Goal: Answer question/provide support: Share knowledge or assist other users

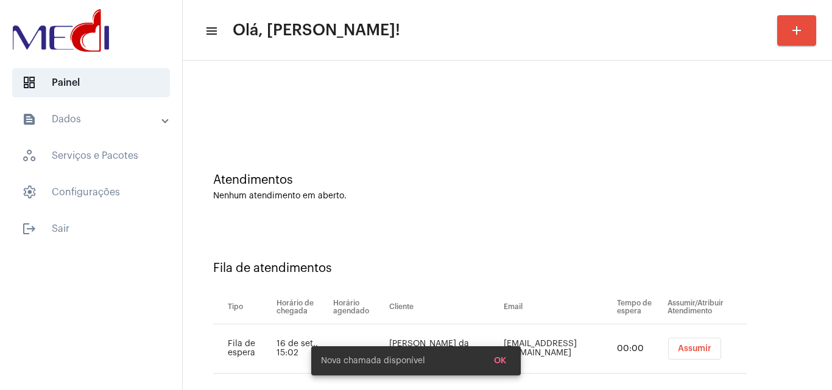
scroll to position [16, 0]
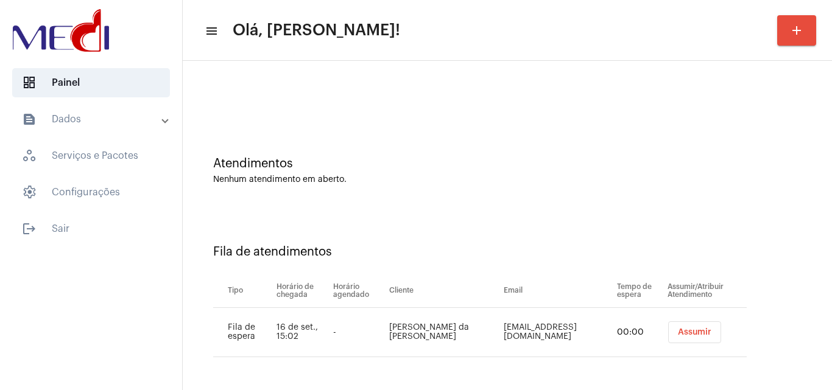
click at [670, 321] on td "Assumir" at bounding box center [705, 332] width 82 height 49
click at [678, 330] on span "Assumir" at bounding box center [694, 332] width 33 height 9
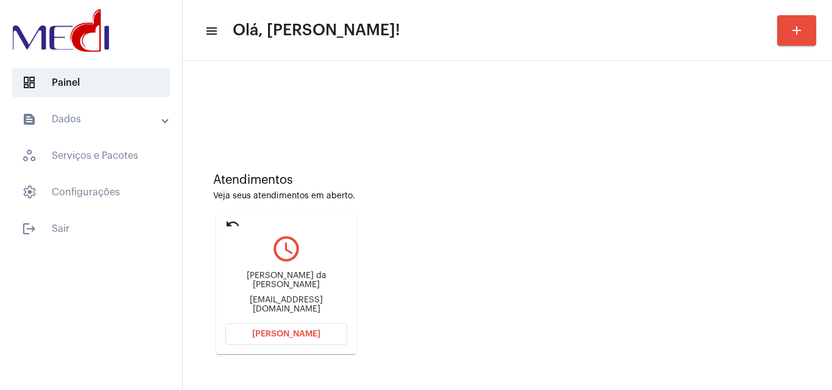
click at [258, 300] on div "rafaellunabs@gmail.com" at bounding box center [286, 305] width 122 height 18
copy mat-card-content "rafaellunabs@gmail.com Abrir Chamada"
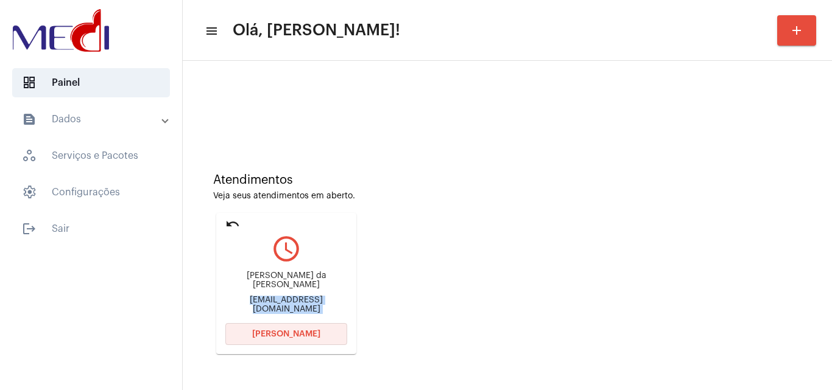
click at [317, 331] on button "Abrir Chamada" at bounding box center [286, 334] width 122 height 22
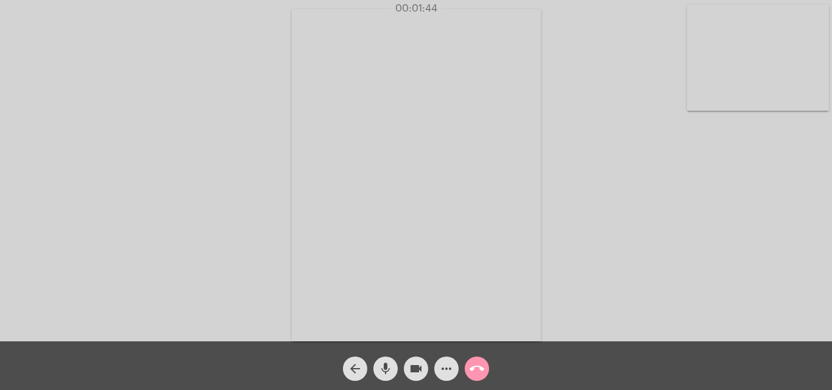
click at [471, 365] on mat-icon "call_end" at bounding box center [476, 369] width 15 height 15
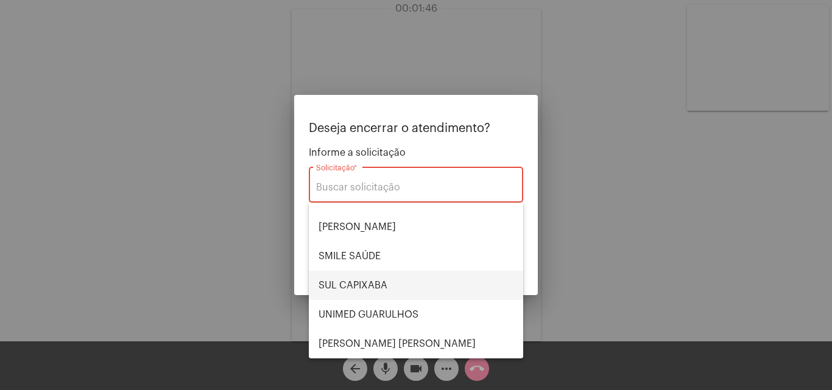
scroll to position [10, 0]
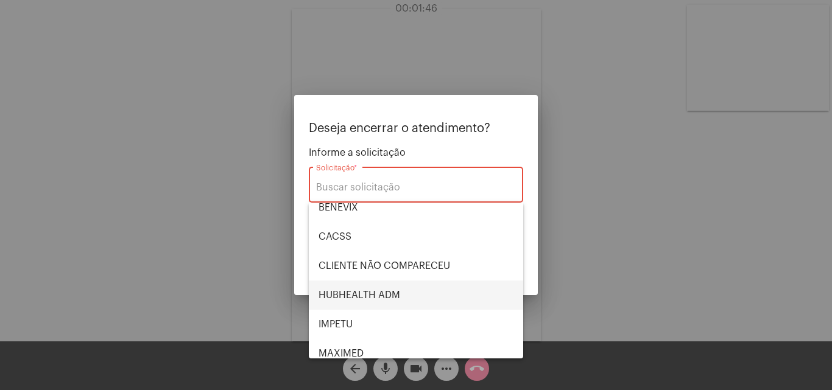
click at [384, 292] on span "HUBHEALTH ADM" at bounding box center [415, 295] width 195 height 29
type input "HUBHEALTH ADM"
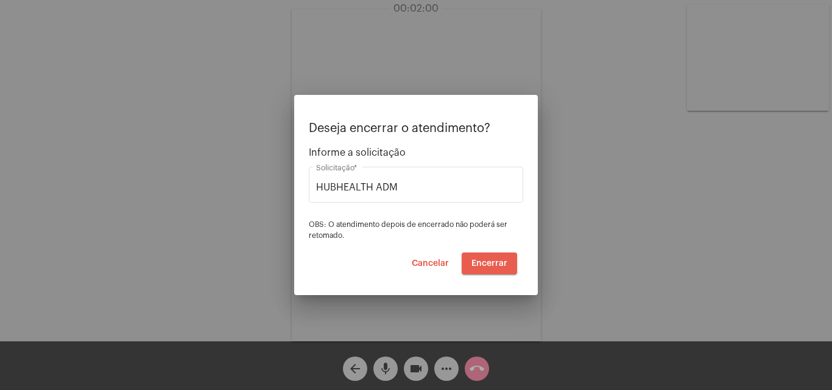
click at [482, 270] on button "Encerrar" at bounding box center [488, 264] width 55 height 22
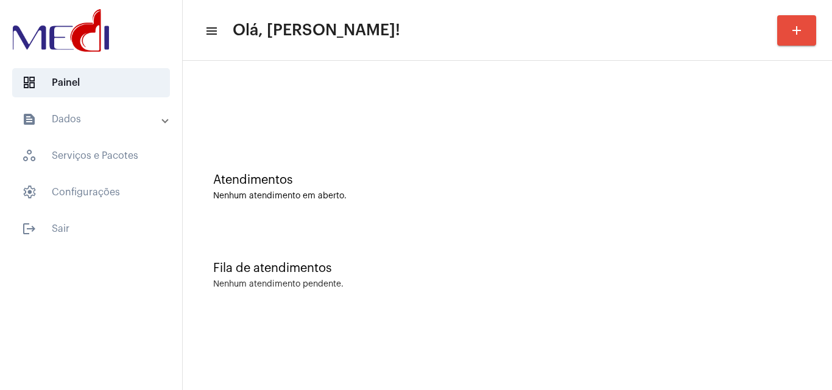
click at [648, 224] on div "Atendimentos Nenhum atendimento em aberto." at bounding box center [507, 181] width 637 height 88
click at [716, 206] on div "Atendimentos Nenhum atendimento em aberto." at bounding box center [507, 181] width 637 height 88
click at [819, 199] on div "Atendimentos Nenhum atendimento em aberto." at bounding box center [507, 181] width 637 height 88
click at [799, 240] on div "Fila de atendimentos Nenhum atendimento pendente." at bounding box center [507, 269] width 637 height 88
click at [566, 210] on div "Atendimentos Nenhum atendimento em aberto." at bounding box center [507, 181] width 637 height 88
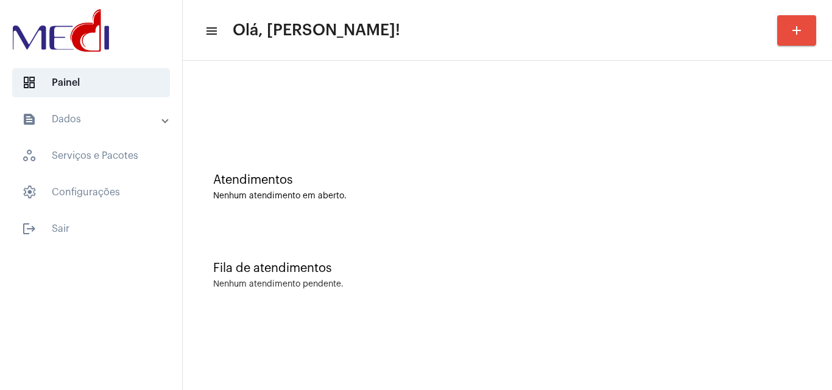
click at [798, 236] on div "Fila de atendimentos Nenhum atendimento pendente." at bounding box center [507, 269] width 637 height 88
click at [798, 245] on div "Fila de atendimentos Nenhum atendimento pendente." at bounding box center [507, 269] width 637 height 88
click at [622, 218] on div "Atendimentos Nenhum atendimento em aberto." at bounding box center [507, 181] width 637 height 88
click at [807, 180] on div "Atendimentos Nenhum atendimento em aberto." at bounding box center [507, 181] width 637 height 88
click at [649, 241] on div "Fila de atendimentos Nenhum atendimento pendente." at bounding box center [507, 269] width 637 height 88
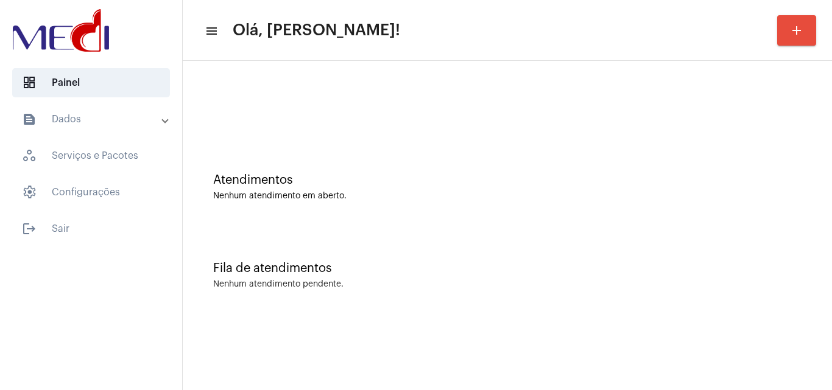
click at [799, 219] on div "Atendimentos Nenhum atendimento em aberto." at bounding box center [507, 181] width 637 height 88
click at [816, 240] on div "Fila de atendimentos Nenhum atendimento pendente." at bounding box center [507, 269] width 637 height 88
click at [540, 312] on div "Fila de atendimentos Nenhum atendimento pendente." at bounding box center [507, 269] width 637 height 88
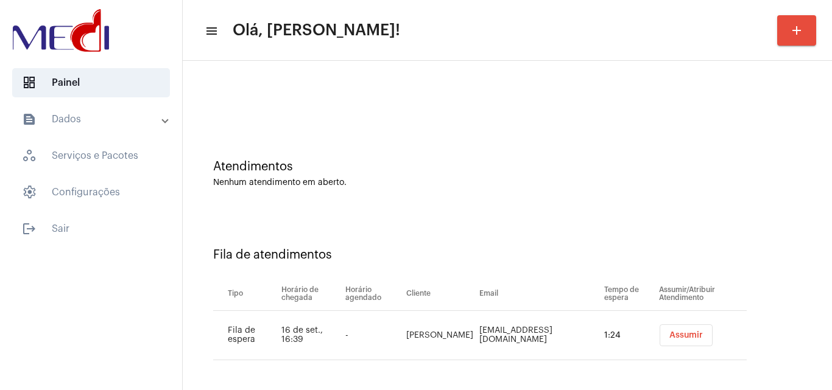
scroll to position [16, 0]
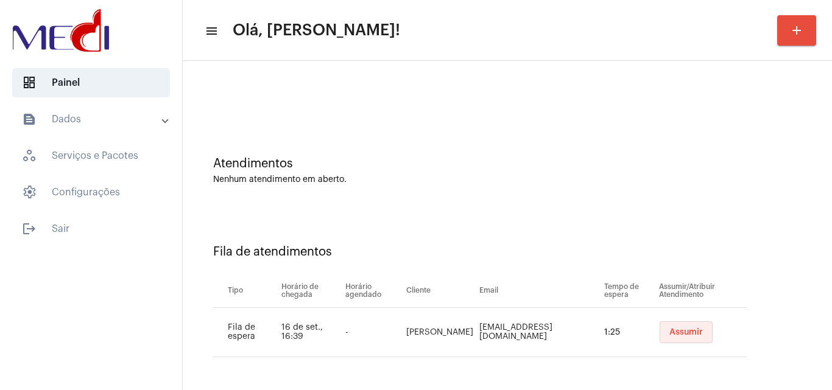
click at [670, 336] on span "Assumir" at bounding box center [685, 332] width 33 height 9
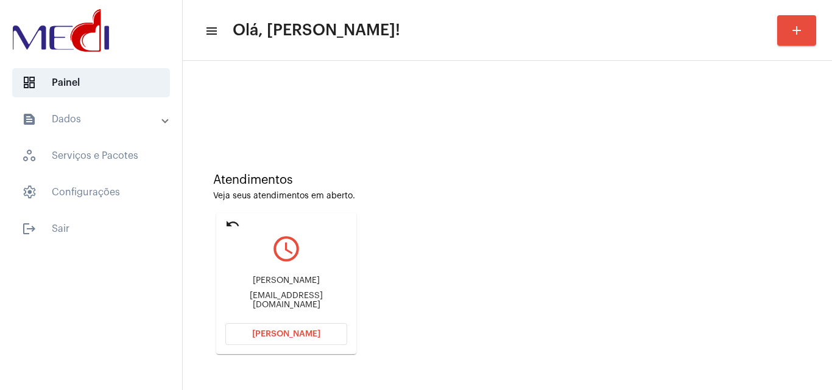
click at [258, 296] on div "bernardasferreira@gmail.com" at bounding box center [286, 301] width 122 height 18
copy mat-card-content "bernardasferreira@gmail.com Abrir Chamada"
click at [285, 342] on button "Abrir Chamada" at bounding box center [286, 334] width 122 height 22
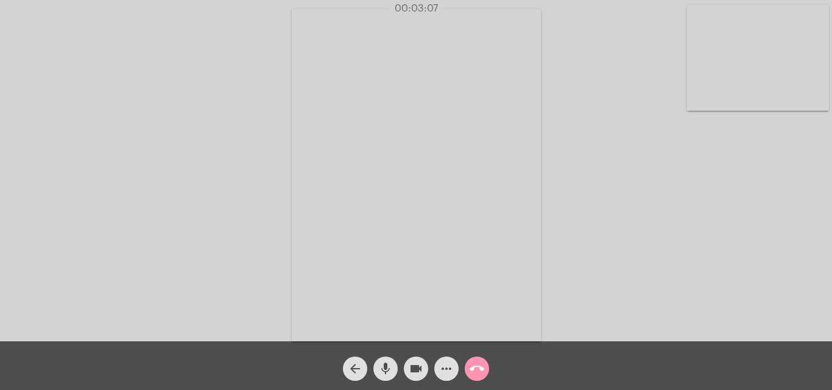
click at [479, 373] on mat-icon "call_end" at bounding box center [476, 369] width 15 height 15
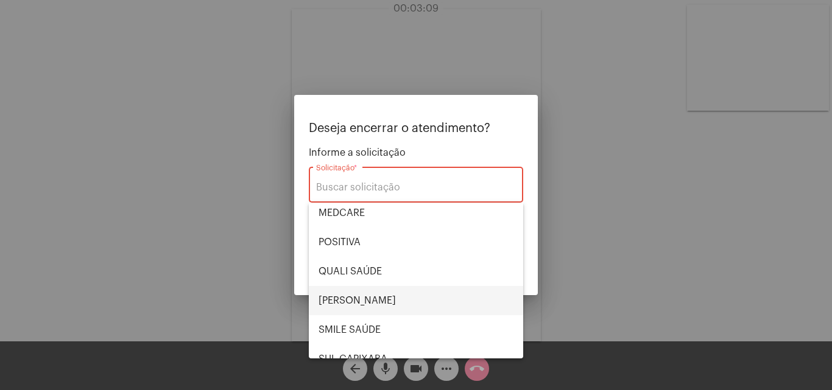
scroll to position [183, 0]
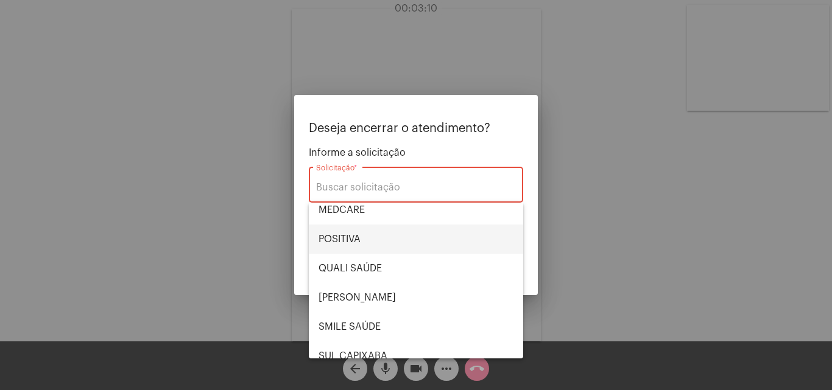
click at [364, 242] on span "POSITIVA" at bounding box center [415, 239] width 195 height 29
type input "POSITIVA"
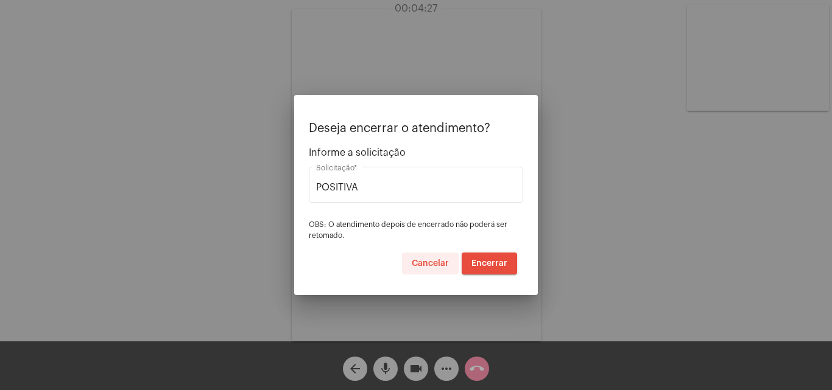
click at [427, 268] on button "Cancelar" at bounding box center [430, 264] width 57 height 22
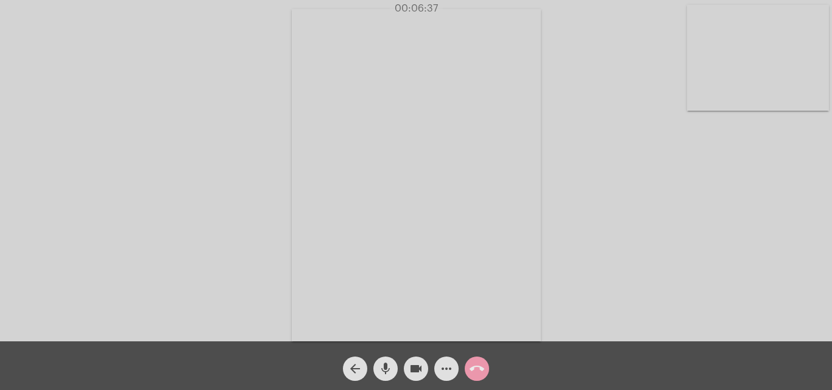
click at [478, 365] on mat-icon "call_end" at bounding box center [476, 369] width 15 height 15
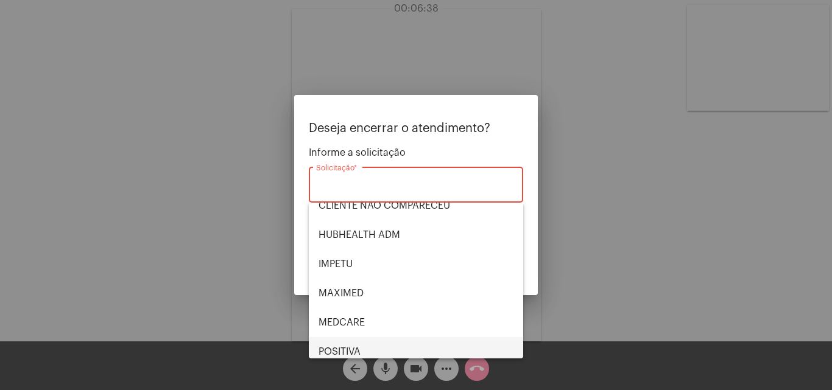
scroll to position [122, 0]
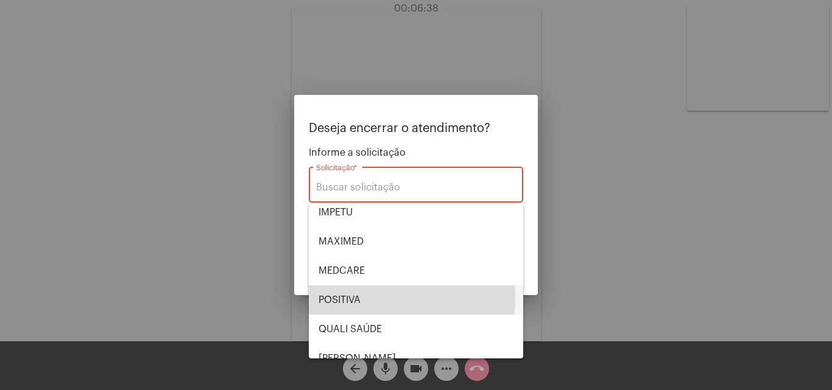
click at [356, 297] on span "POSITIVA" at bounding box center [415, 300] width 195 height 29
type input "POSITIVA"
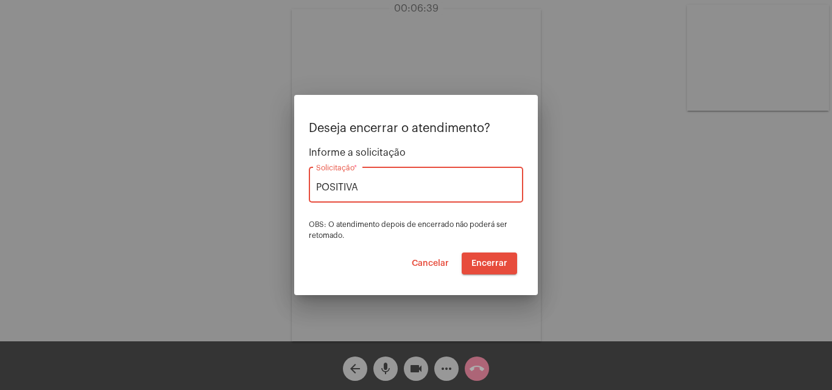
drag, startPoint x: 496, startPoint y: 251, endPoint x: 486, endPoint y: 263, distance: 14.7
click at [491, 258] on div "Deseja encerrar o atendimento? Informe a solicitação POSITIVA Solicitação * OBS…" at bounding box center [416, 198] width 214 height 153
click at [486, 263] on span "Encerrar" at bounding box center [489, 263] width 36 height 9
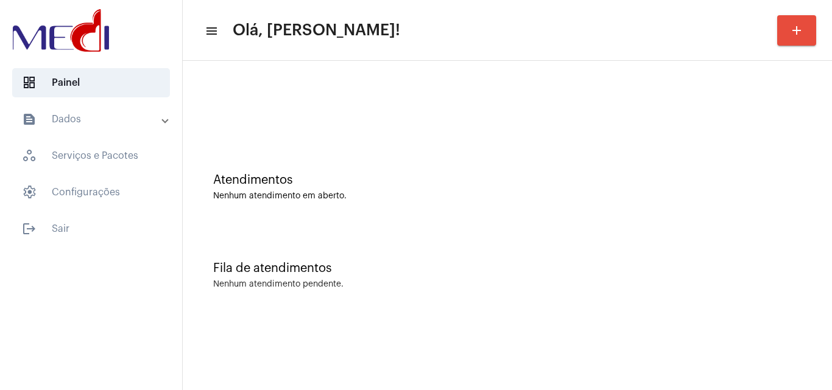
click at [693, 209] on div "Atendimentos Nenhum atendimento em aberto." at bounding box center [507, 181] width 637 height 88
click at [499, 362] on mat-sidenav-content "menu Olá, [PERSON_NAME]! add Atendimentos Nenhum atendimento em aberto. Fila de…" at bounding box center [507, 195] width 649 height 390
click at [796, 164] on div "Atendimentos Nenhum atendimento em aberto." at bounding box center [507, 181] width 637 height 88
